Goal: Transaction & Acquisition: Book appointment/travel/reservation

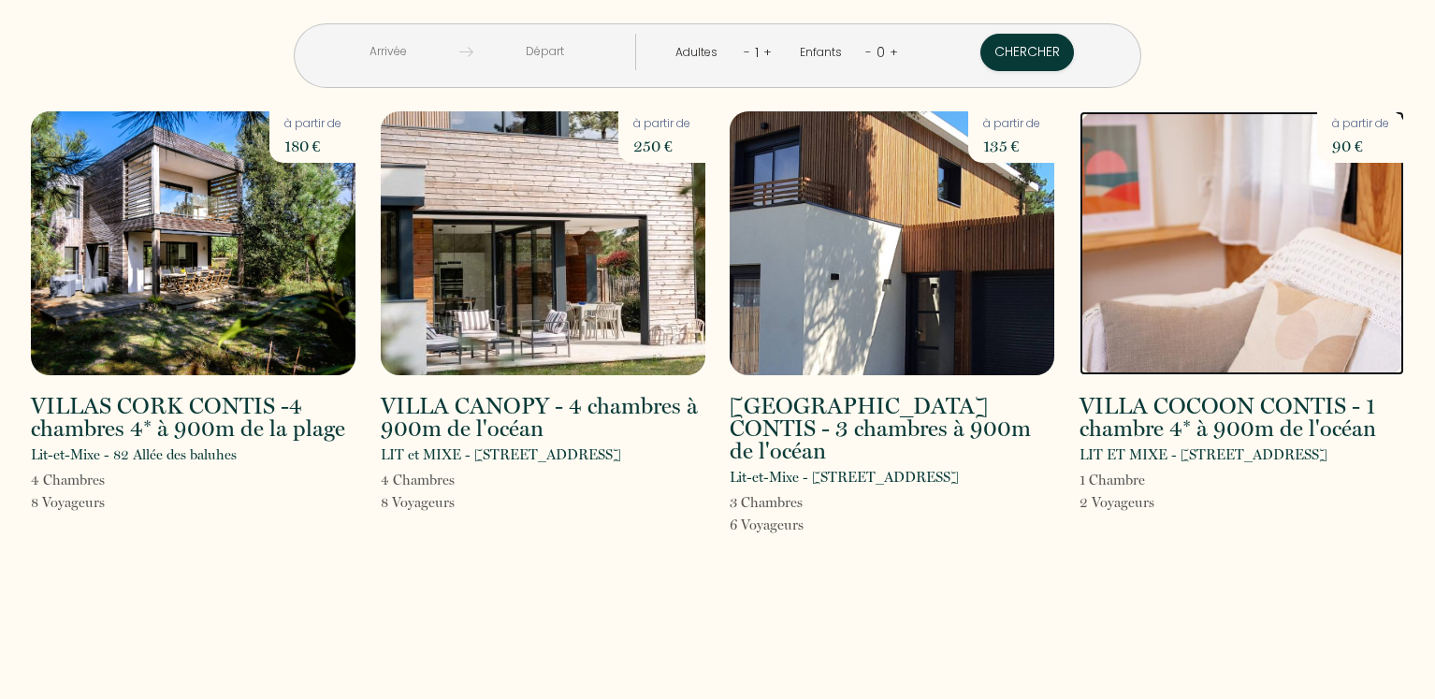
click at [1203, 312] on img at bounding box center [1242, 243] width 325 height 264
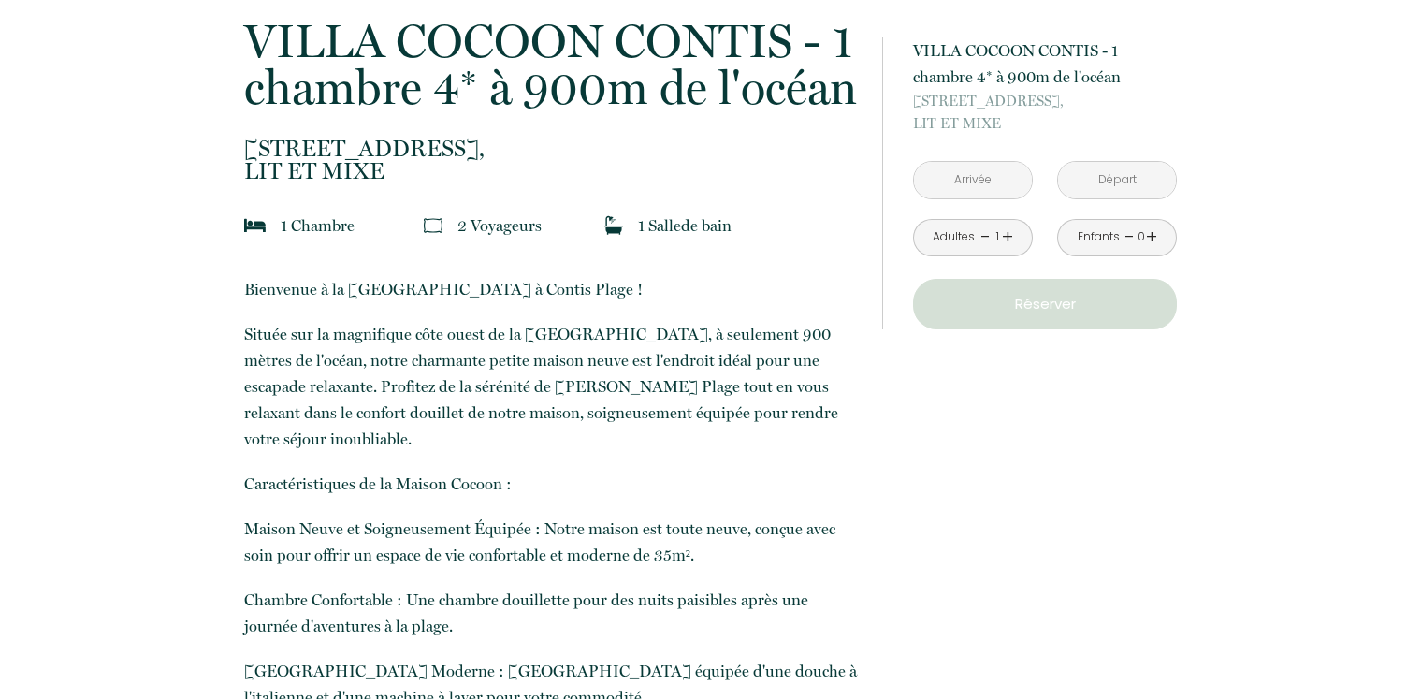
scroll to position [449, 0]
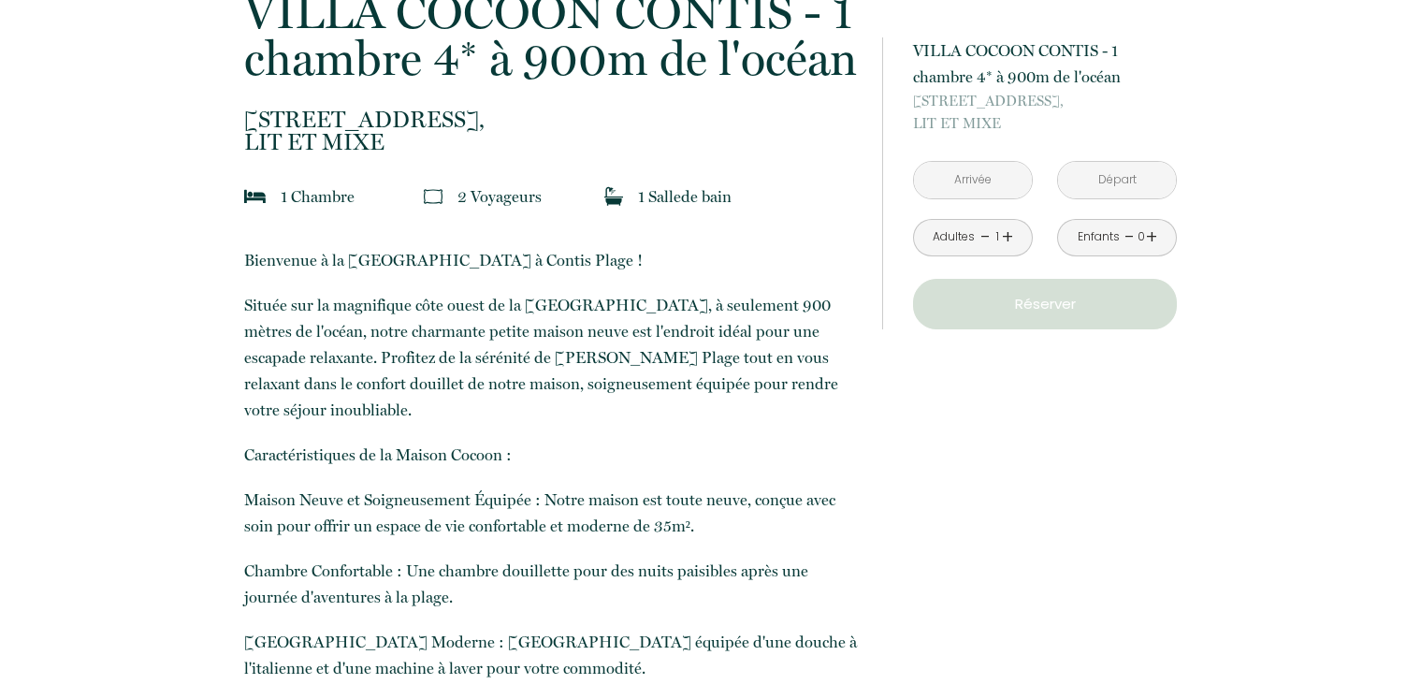
click at [984, 183] on input "text" at bounding box center [973, 180] width 118 height 36
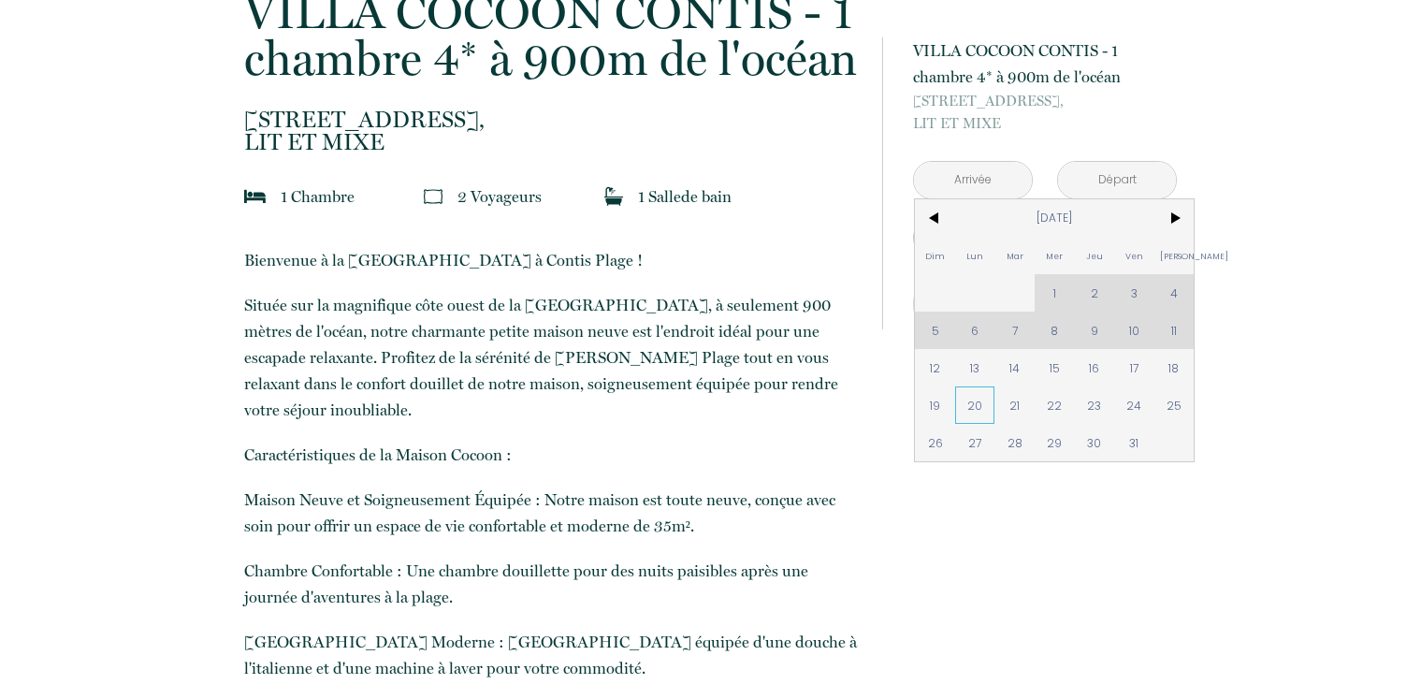
click at [973, 409] on span "20" at bounding box center [975, 404] width 40 height 37
type input "[DATE]"
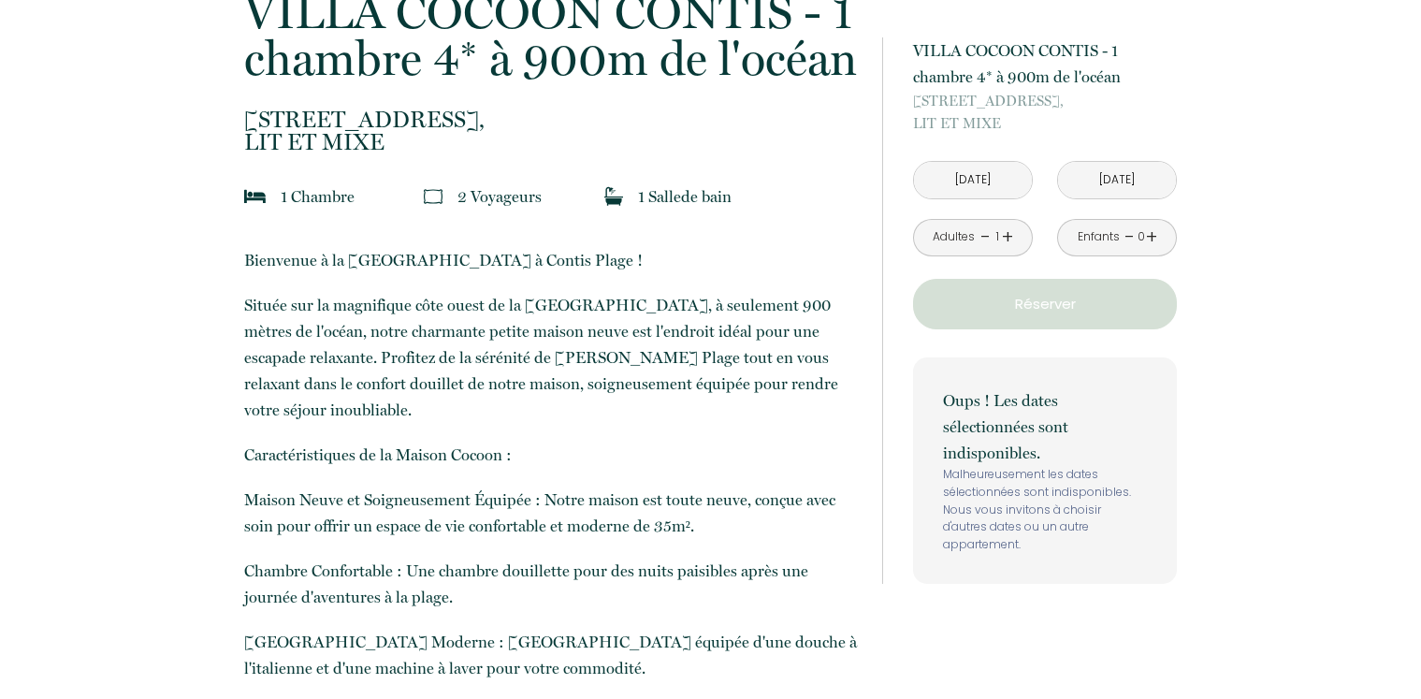
click at [1140, 181] on input "[DATE]" at bounding box center [1117, 180] width 118 height 36
click at [1140, 176] on input "[DATE]" at bounding box center [1117, 180] width 118 height 36
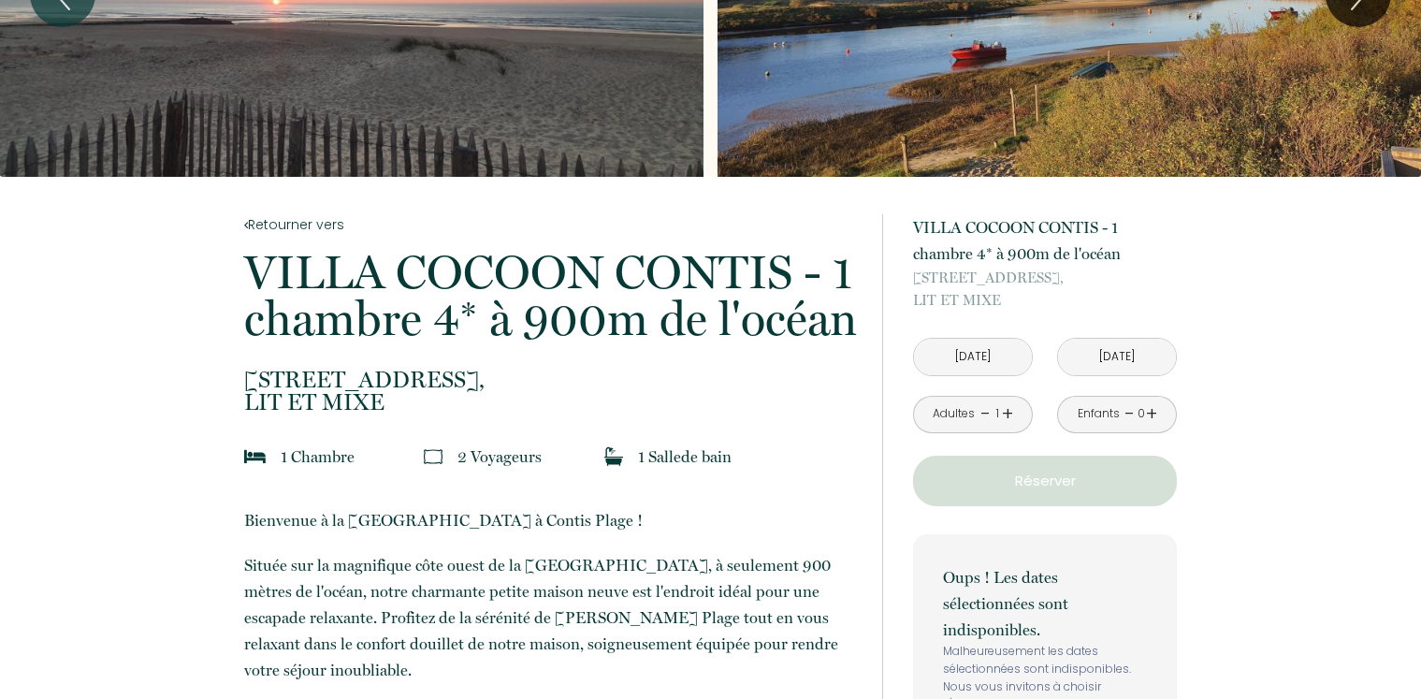
scroll to position [0, 0]
